Goal: Information Seeking & Learning: Learn about a topic

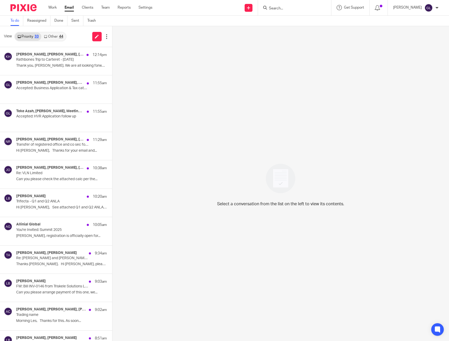
click at [57, 38] on link "Other 44" at bounding box center [53, 36] width 24 height 8
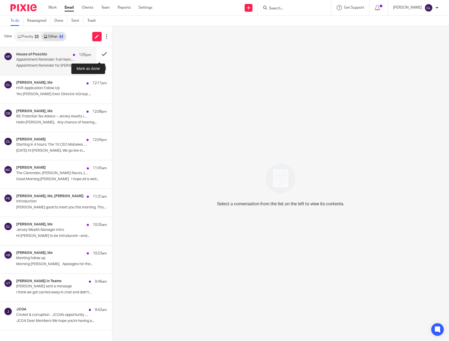
click at [103, 54] on button at bounding box center [104, 54] width 16 height 14
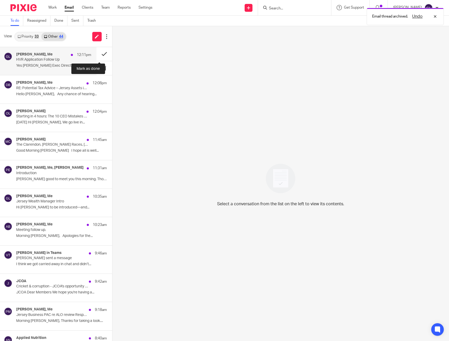
click at [101, 52] on button at bounding box center [104, 54] width 16 height 14
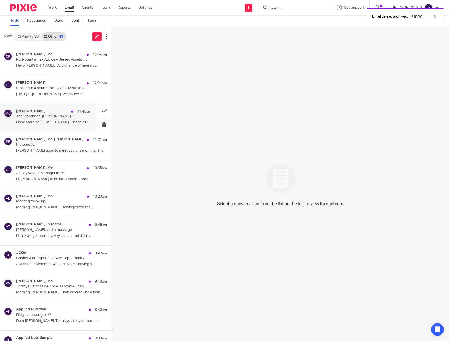
click at [80, 118] on div "Michael Clarke 11:45am The Clarendon, Les Landes Races, 25th August Good Mornin…" at bounding box center [53, 118] width 75 height 18
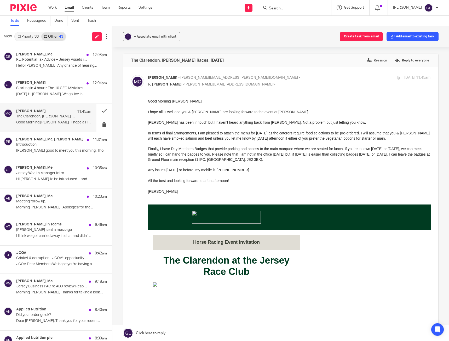
click at [305, 131] on p "In terms of final arrangements, I am pleased to attach the menu for Monday as t…" at bounding box center [289, 135] width 283 height 11
click at [303, 128] on p at bounding box center [289, 127] width 283 height 5
click at [64, 90] on p "Starting in 4 hours: The 10 CEO Mistakes That Erode Control, Cash and Valuation" at bounding box center [46, 88] width 60 height 4
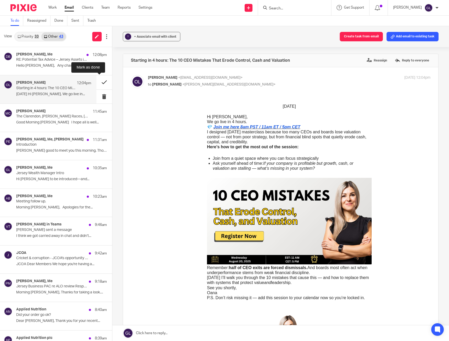
click at [104, 80] on button at bounding box center [104, 82] width 16 height 14
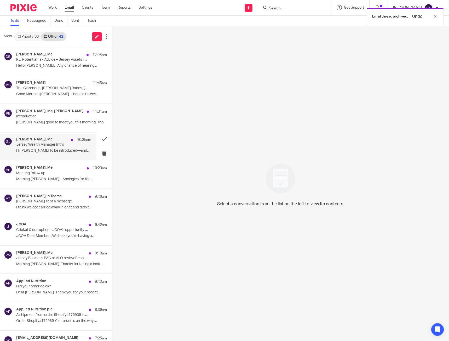
drag, startPoint x: 55, startPoint y: 142, endPoint x: 59, endPoint y: 142, distance: 3.1
click at [56, 142] on div "Peter Musker, Me 10:35am" at bounding box center [53, 139] width 75 height 5
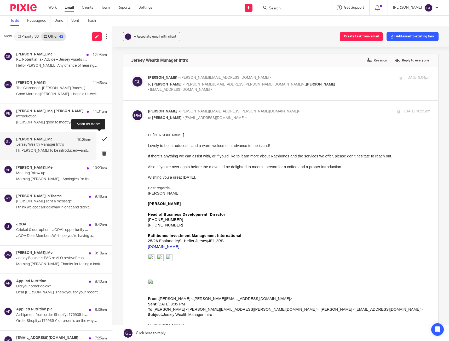
click at [98, 137] on button at bounding box center [104, 139] width 16 height 14
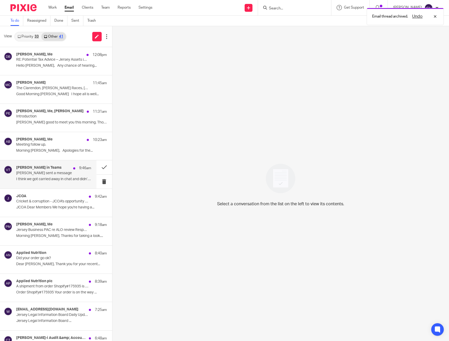
click at [80, 176] on div "Vanessa Walmsley in Teams 9:46am Vanessa sent a message I think we got carried …" at bounding box center [53, 174] width 75 height 18
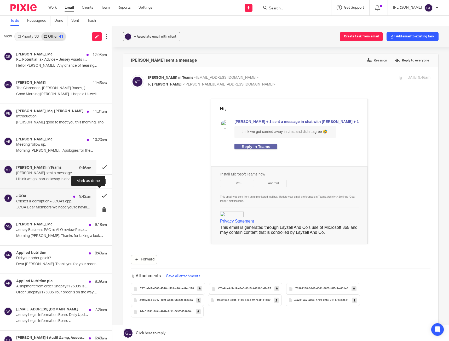
click at [99, 193] on button at bounding box center [104, 196] width 16 height 14
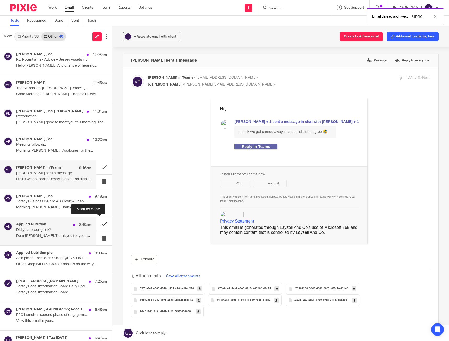
click at [98, 223] on button at bounding box center [104, 224] width 16 height 14
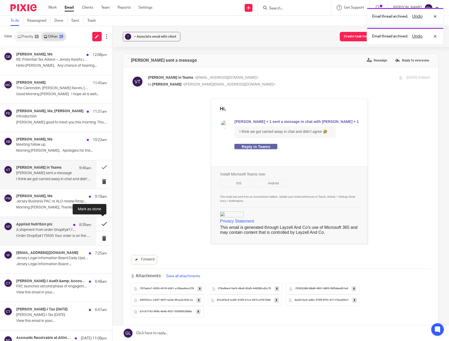
click at [98, 224] on button at bounding box center [104, 224] width 16 height 14
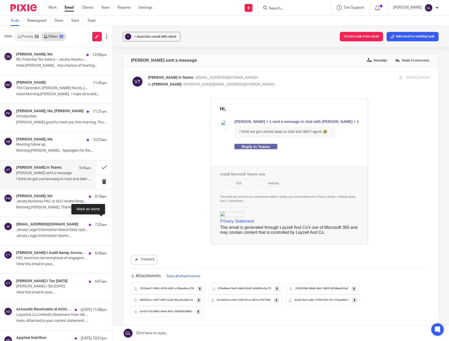
click at [112, 224] on button at bounding box center [114, 224] width 4 height 14
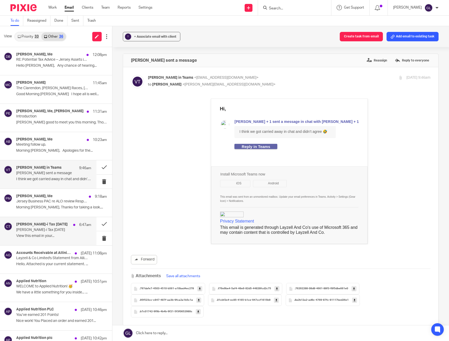
click at [53, 231] on p "Croner-i Tax Today" at bounding box center [46, 230] width 60 height 4
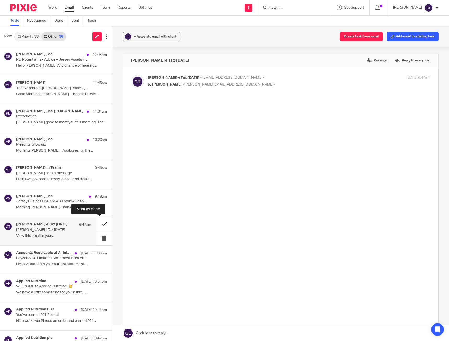
click at [96, 222] on button at bounding box center [104, 224] width 16 height 14
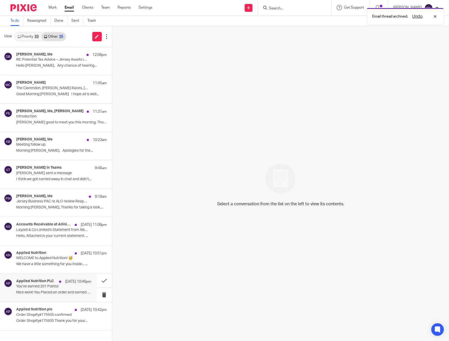
click at [70, 288] on p "You’ve earned 201 Points!" at bounding box center [46, 286] width 60 height 4
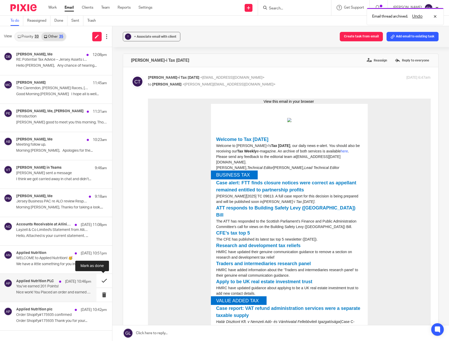
click at [105, 279] on button at bounding box center [104, 281] width 16 height 14
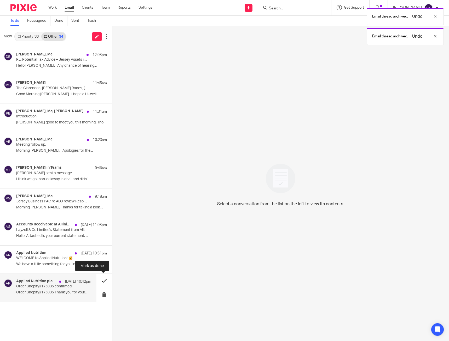
click at [100, 281] on button at bounding box center [104, 281] width 16 height 14
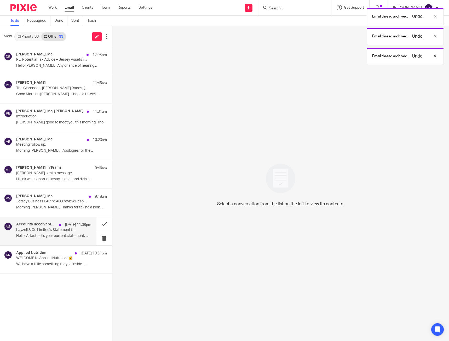
click at [60, 236] on p "Hello, Attached is your current statement. ..." at bounding box center [53, 236] width 75 height 4
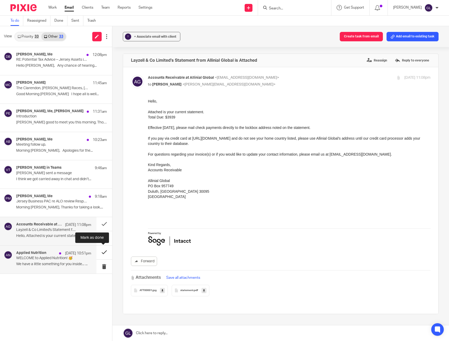
click at [105, 255] on button at bounding box center [104, 252] width 16 height 14
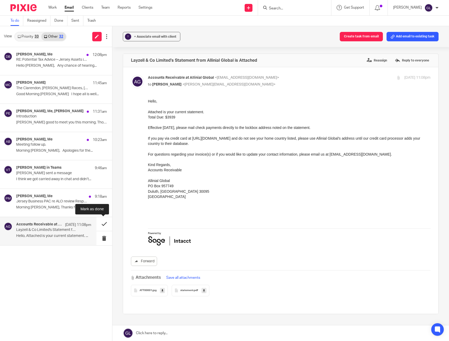
click at [97, 225] on button at bounding box center [104, 224] width 16 height 14
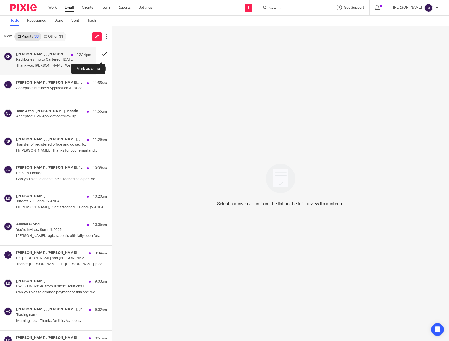
click at [99, 54] on button at bounding box center [104, 54] width 16 height 14
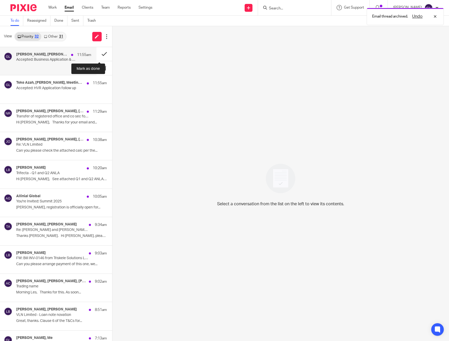
click at [96, 54] on button at bounding box center [104, 54] width 16 height 14
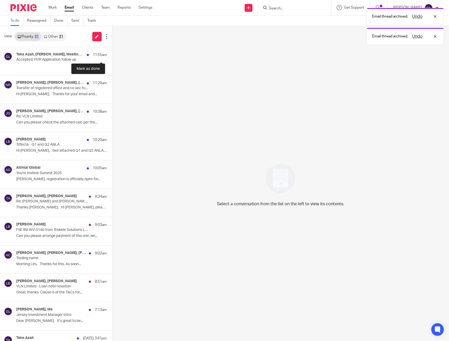
click at [112, 54] on button at bounding box center [114, 54] width 4 height 14
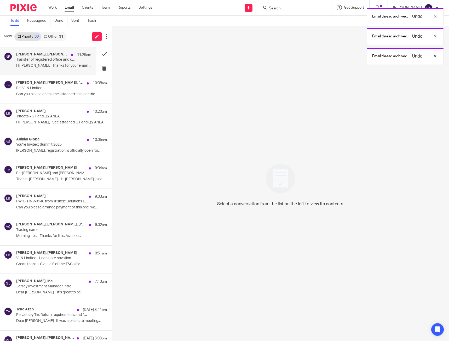
click at [56, 69] on div "[PERSON_NAME], [PERSON_NAME], [PERSON_NAME] 11:29am Transfer of registered offi…" at bounding box center [53, 61] width 75 height 18
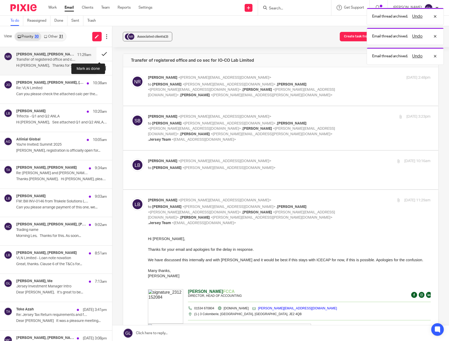
click at [99, 56] on button at bounding box center [104, 54] width 16 height 14
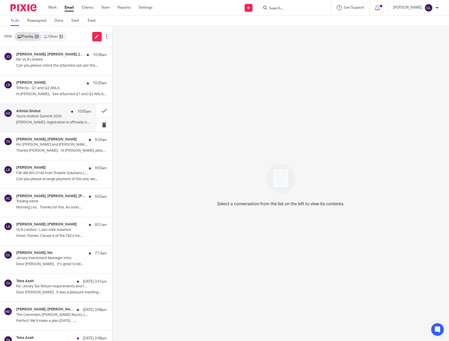
click at [58, 117] on p "You're Invited: Summit 2025" at bounding box center [46, 116] width 60 height 4
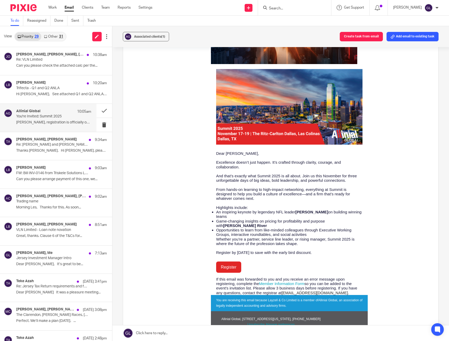
scroll to position [105, 0]
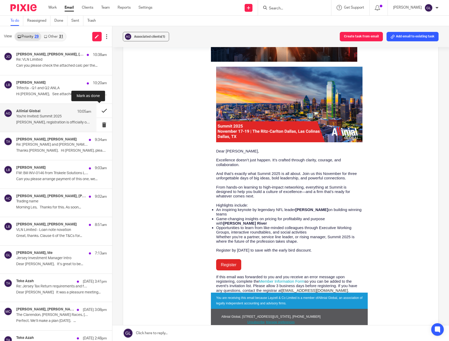
click at [102, 109] on button at bounding box center [104, 111] width 16 height 14
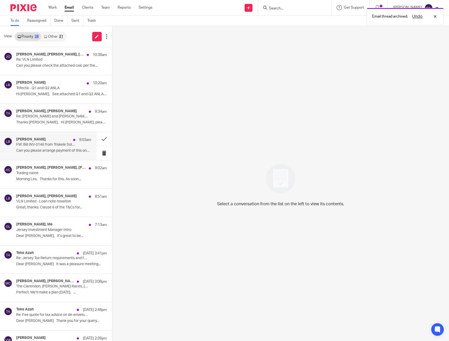
click at [51, 149] on p "Can you please arrange payment of this one, we..." at bounding box center [53, 150] width 75 height 4
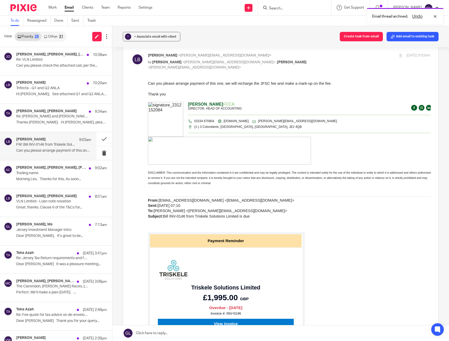
scroll to position [52, 0]
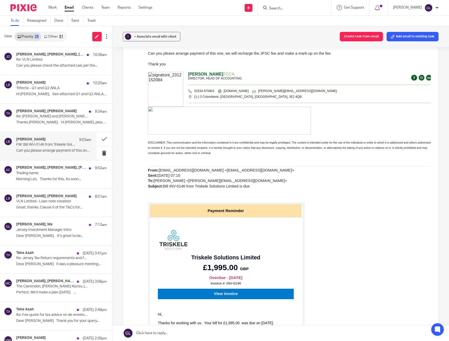
click at [175, 188] on p at bounding box center [289, 190] width 283 height 5
click at [174, 188] on p "From: [EMAIL_ADDRESS][DOMAIN_NAME] <[EMAIL_ADDRESS][DOMAIN_NAME]> Sent: [DATE] …" at bounding box center [289, 177] width 283 height 21
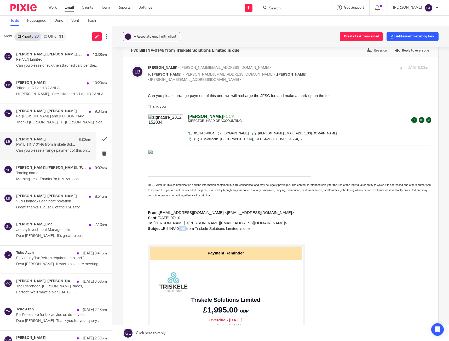
scroll to position [0, 0]
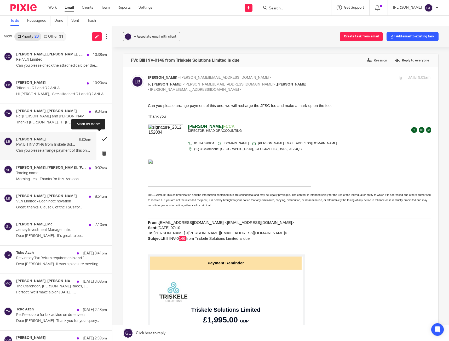
click at [101, 138] on button at bounding box center [104, 139] width 16 height 14
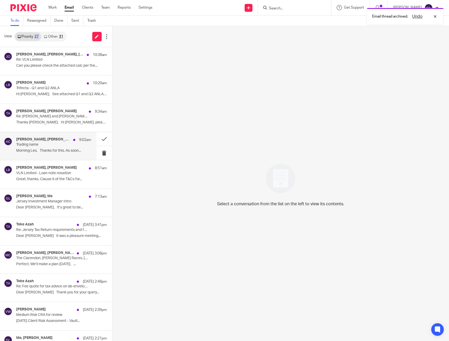
click at [62, 150] on p "Morning Les, Thanks for this. As soon..." at bounding box center [53, 150] width 75 height 4
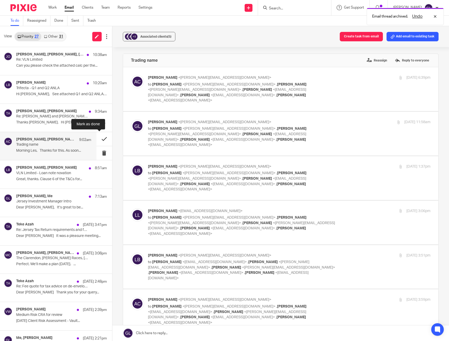
click at [96, 138] on button at bounding box center [104, 139] width 16 height 14
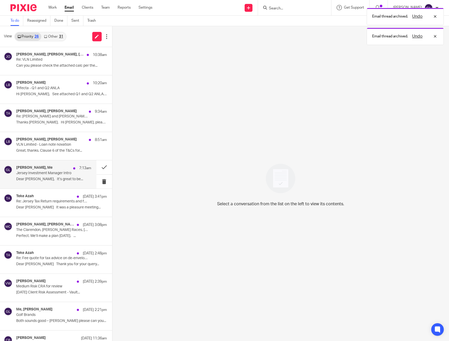
click at [65, 172] on p "Jersey Investment Manager Intro" at bounding box center [46, 173] width 60 height 4
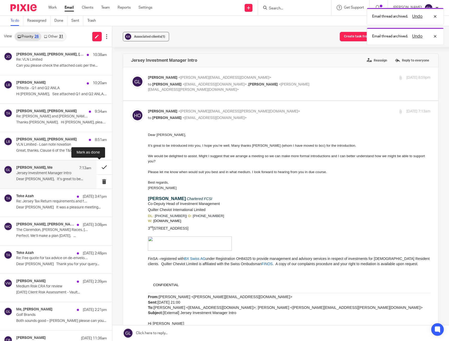
click at [97, 169] on button at bounding box center [104, 167] width 16 height 14
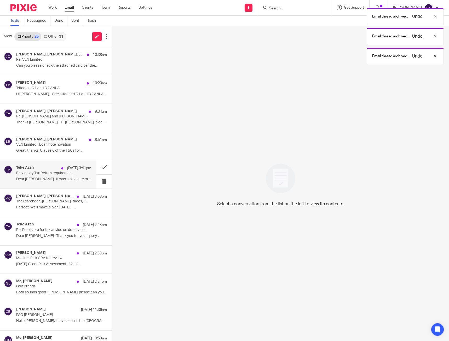
click at [62, 179] on p "Dear [PERSON_NAME] It was a pleasure meeting..." at bounding box center [53, 179] width 75 height 4
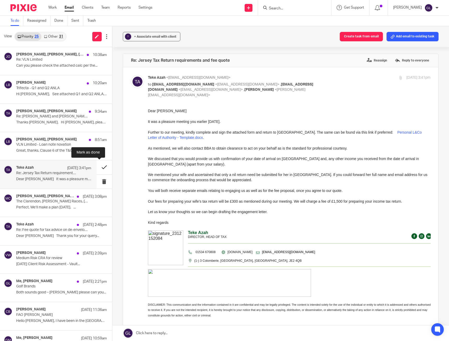
click at [99, 167] on button at bounding box center [104, 167] width 16 height 14
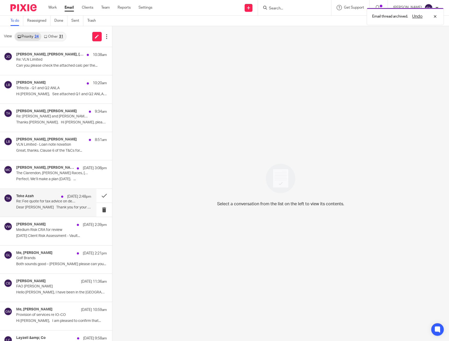
click at [43, 204] on div "Teke Azah [DATE] 2:48pm Re: Fee quote for tax advice on de-enveloping a UK prop…" at bounding box center [53, 203] width 75 height 18
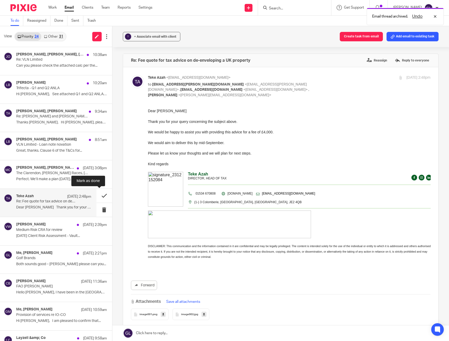
click at [99, 197] on button at bounding box center [104, 196] width 16 height 14
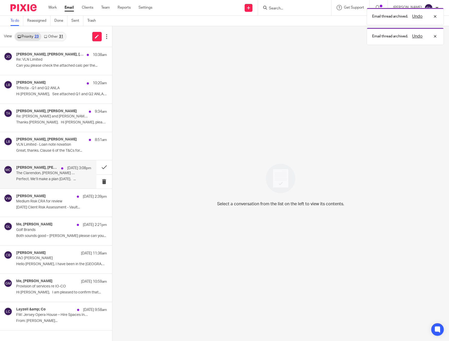
click at [76, 172] on div "[PERSON_NAME], [PERSON_NAME], Me [DATE] 3:08pm The Clarendon, [PERSON_NAME][GEO…" at bounding box center [53, 174] width 75 height 18
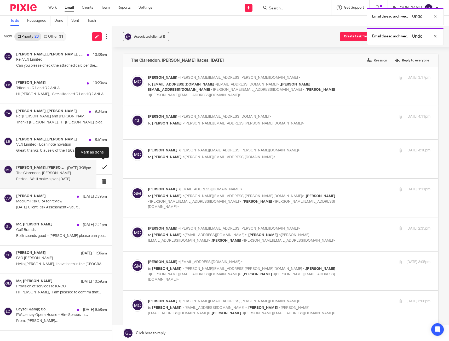
click at [101, 167] on button at bounding box center [104, 167] width 16 height 14
